Goal: Find specific page/section: Find specific page/section

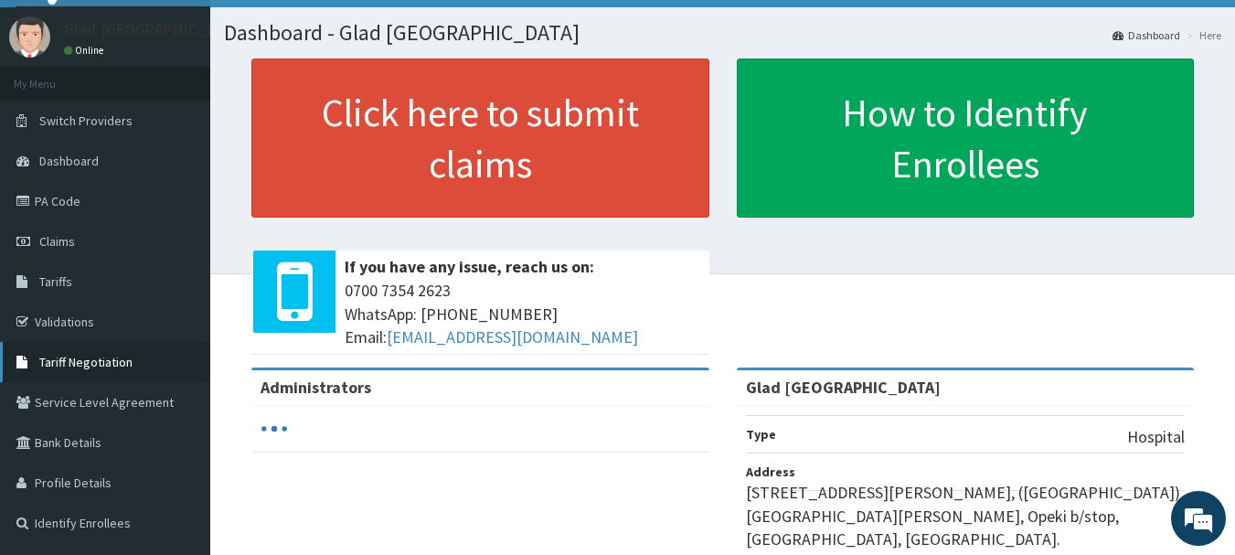
scroll to position [32, 0]
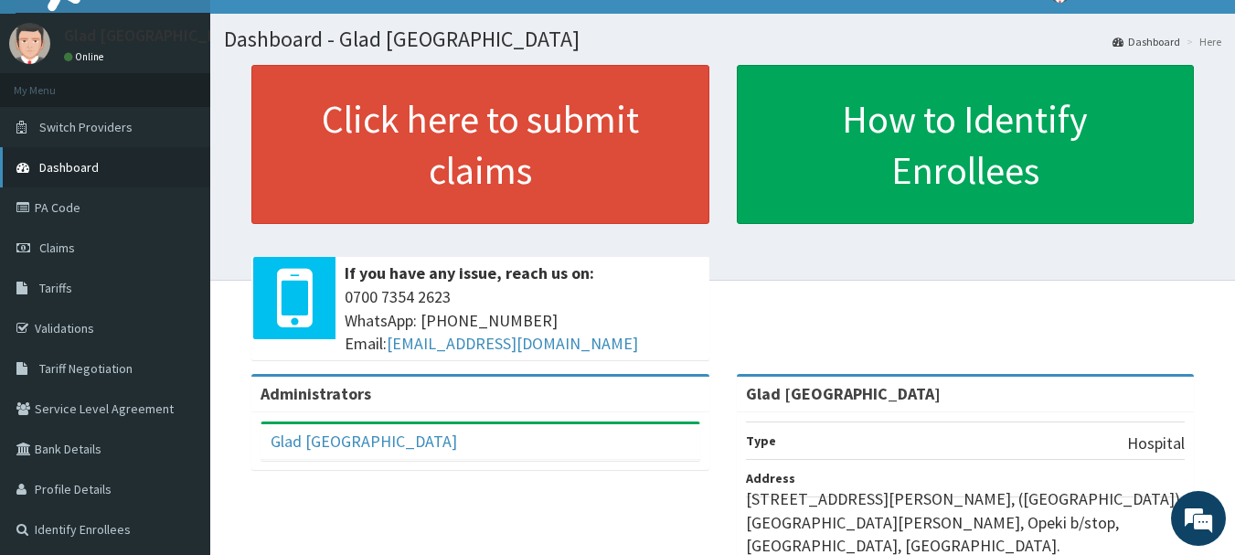
click at [90, 165] on span "Dashboard" at bounding box center [68, 167] width 59 height 16
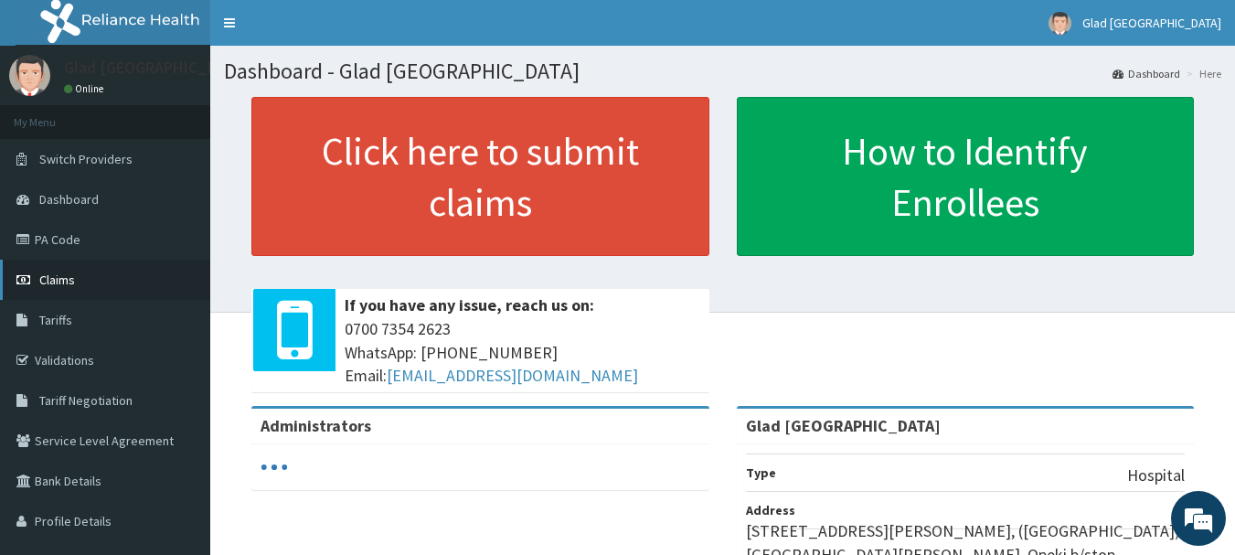
click at [71, 262] on link "Claims" at bounding box center [105, 280] width 210 height 40
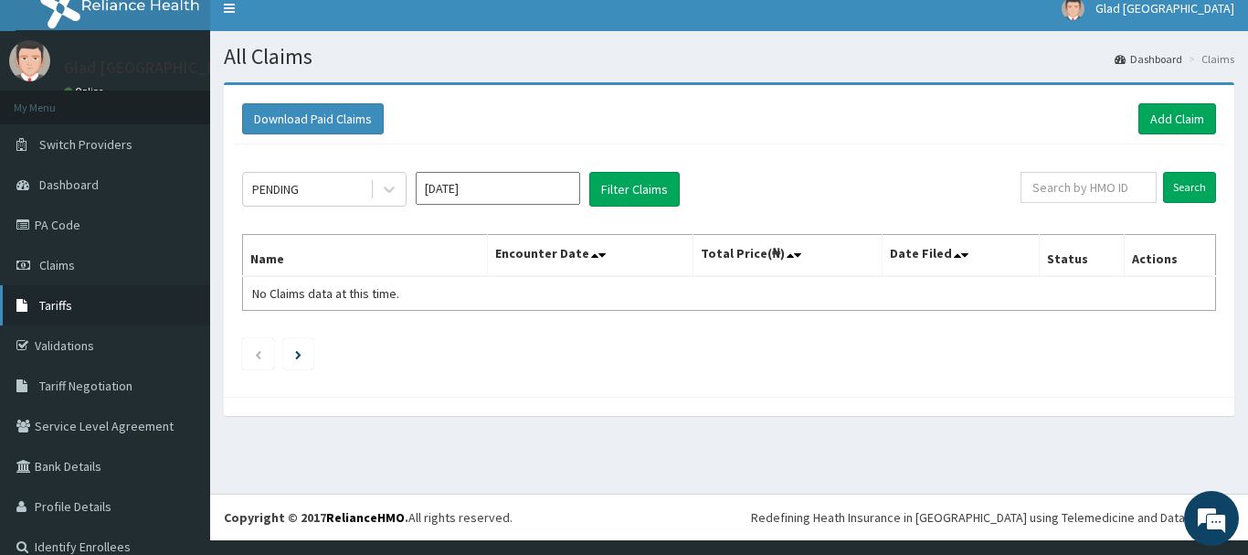
scroll to position [16, 0]
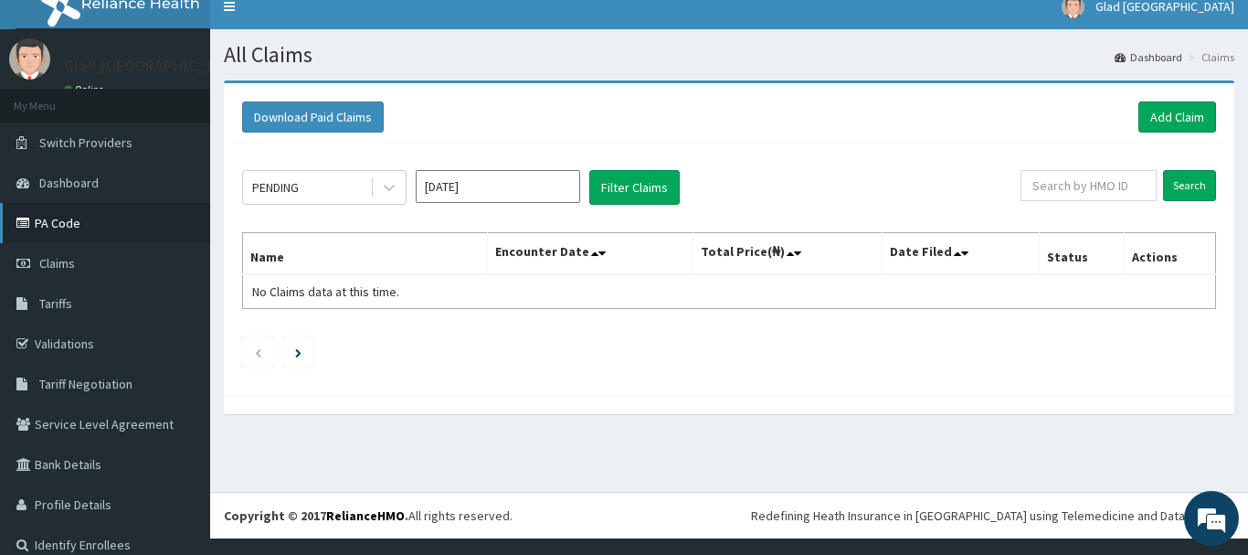
click at [57, 237] on link "PA Code" at bounding box center [105, 223] width 210 height 40
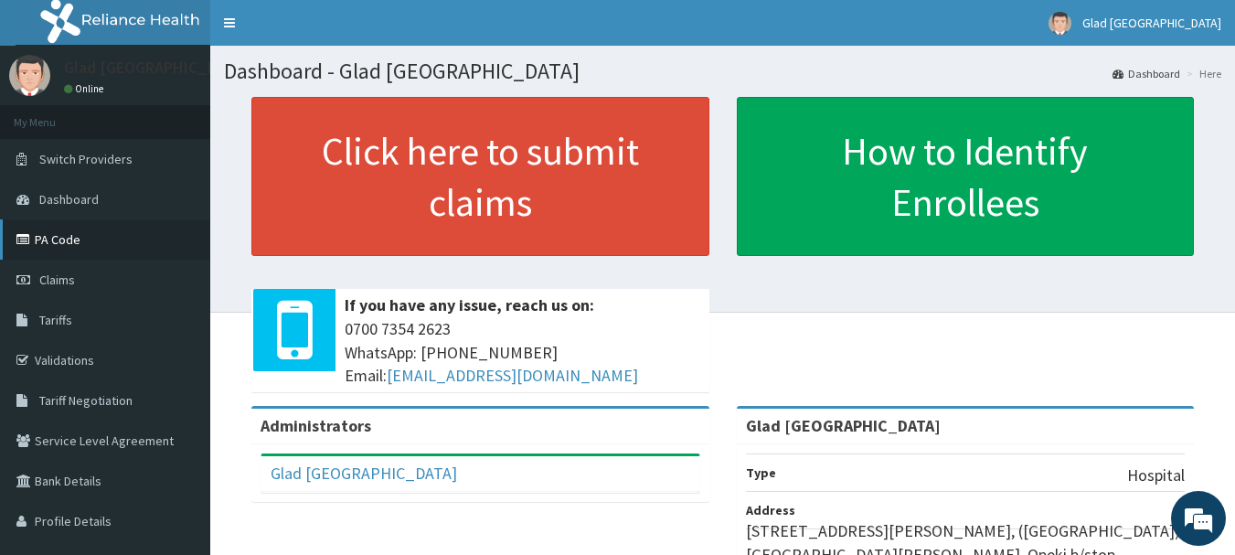
click at [73, 238] on link "PA Code" at bounding box center [105, 239] width 210 height 40
